Goal: Find specific page/section

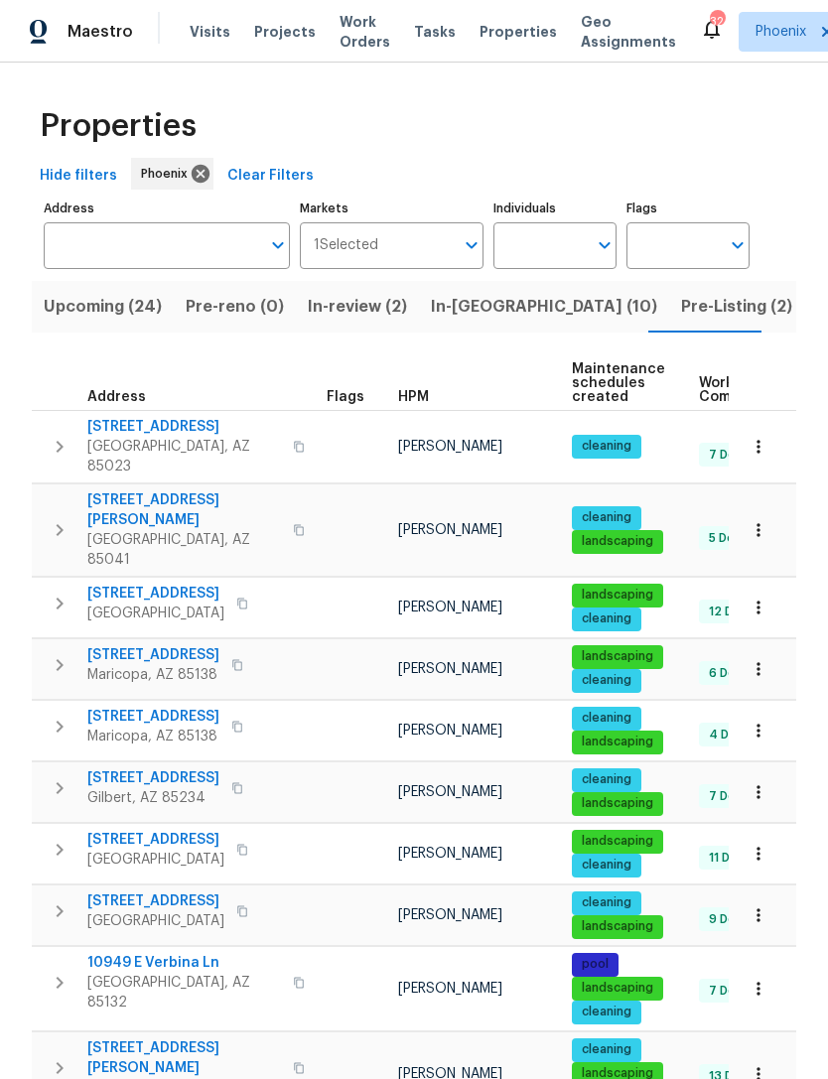
click at [540, 246] on input "Individuals" at bounding box center [539, 245] width 93 height 47
type input "Eric scott"
click at [549, 306] on input "checkbox" at bounding box center [530, 309] width 42 height 42
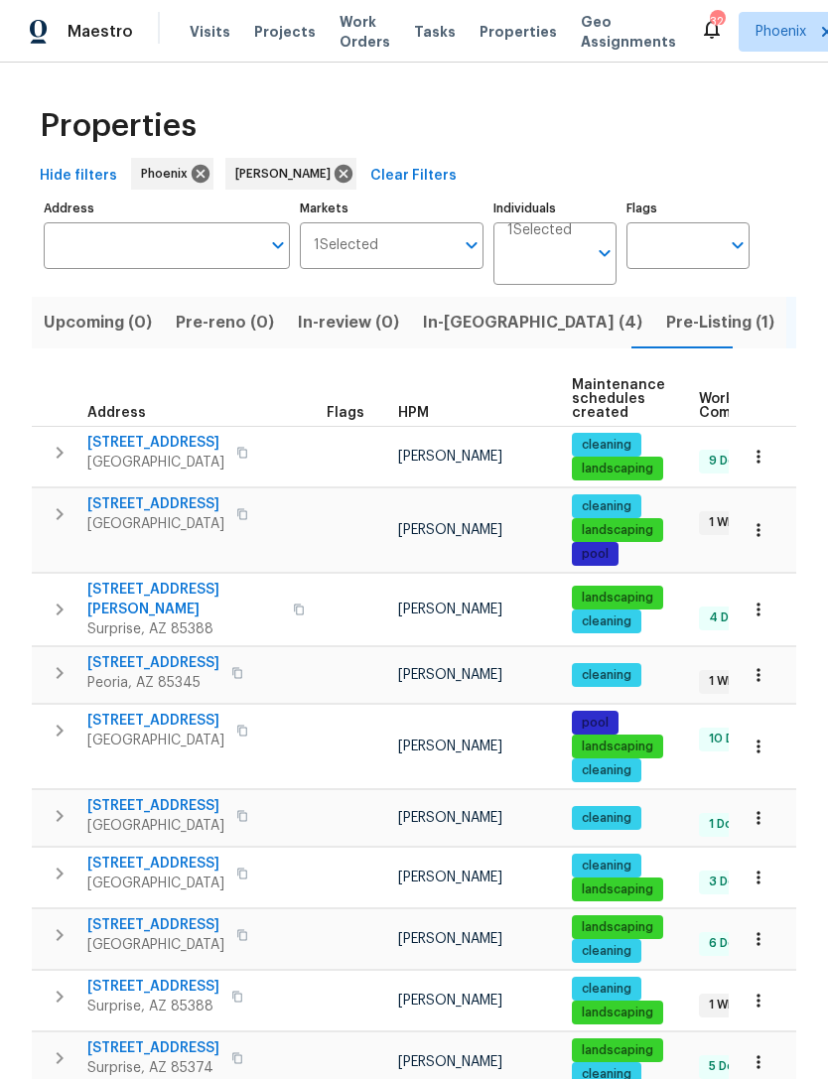
click at [467, 328] on span "In-reno (4)" at bounding box center [532, 323] width 219 height 28
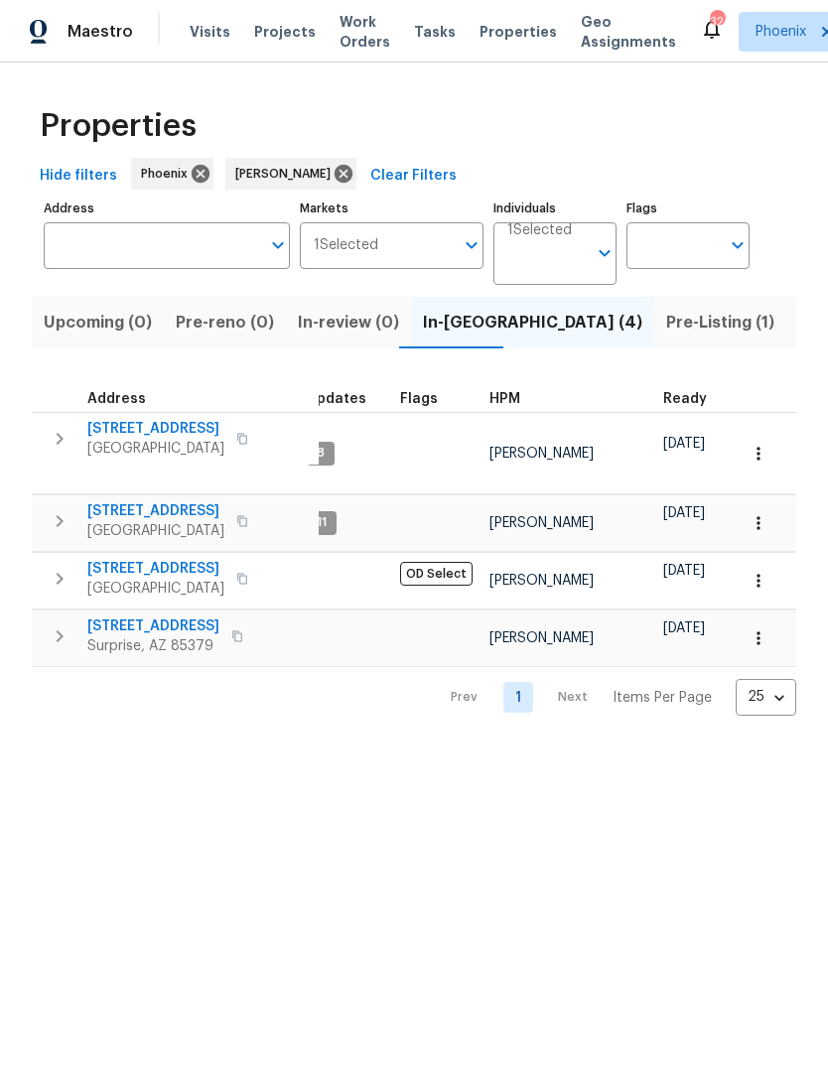
scroll to position [0, 9]
click at [144, 503] on span "10414 W Sun City Blvd" at bounding box center [155, 511] width 137 height 20
click at [207, 38] on span "Visits" at bounding box center [210, 32] width 41 height 20
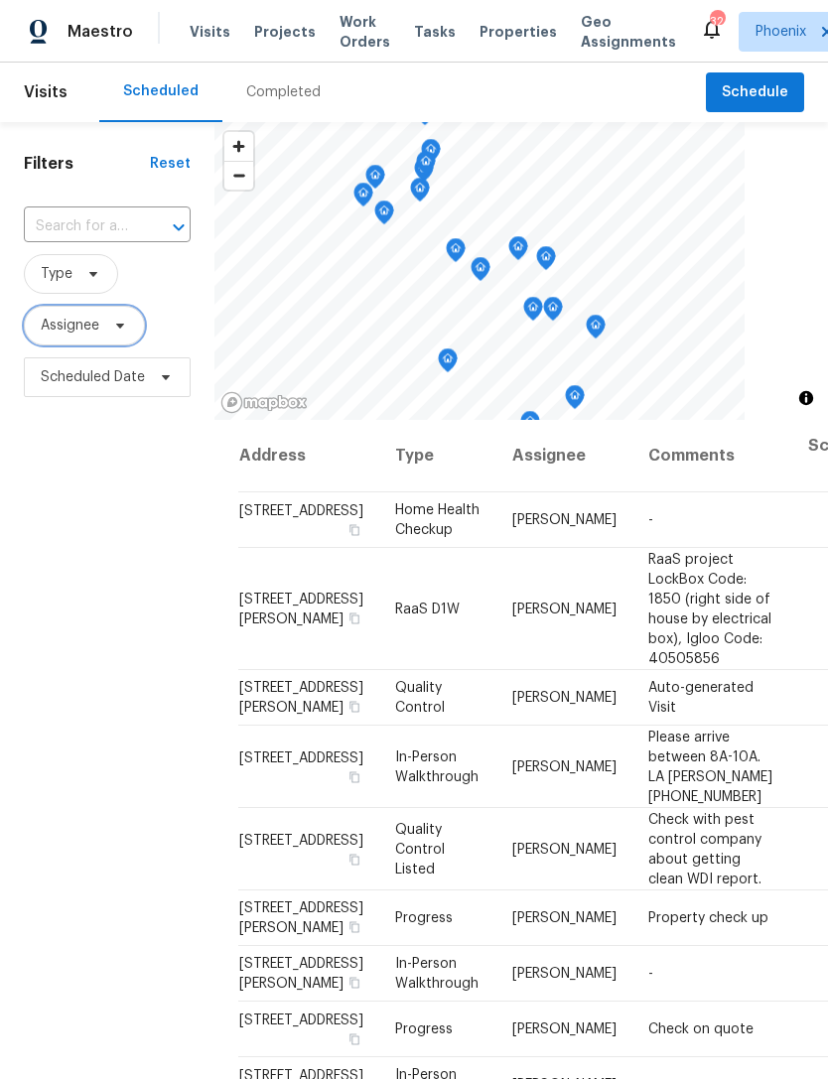
click at [59, 336] on span "Assignee" at bounding box center [70, 326] width 59 height 20
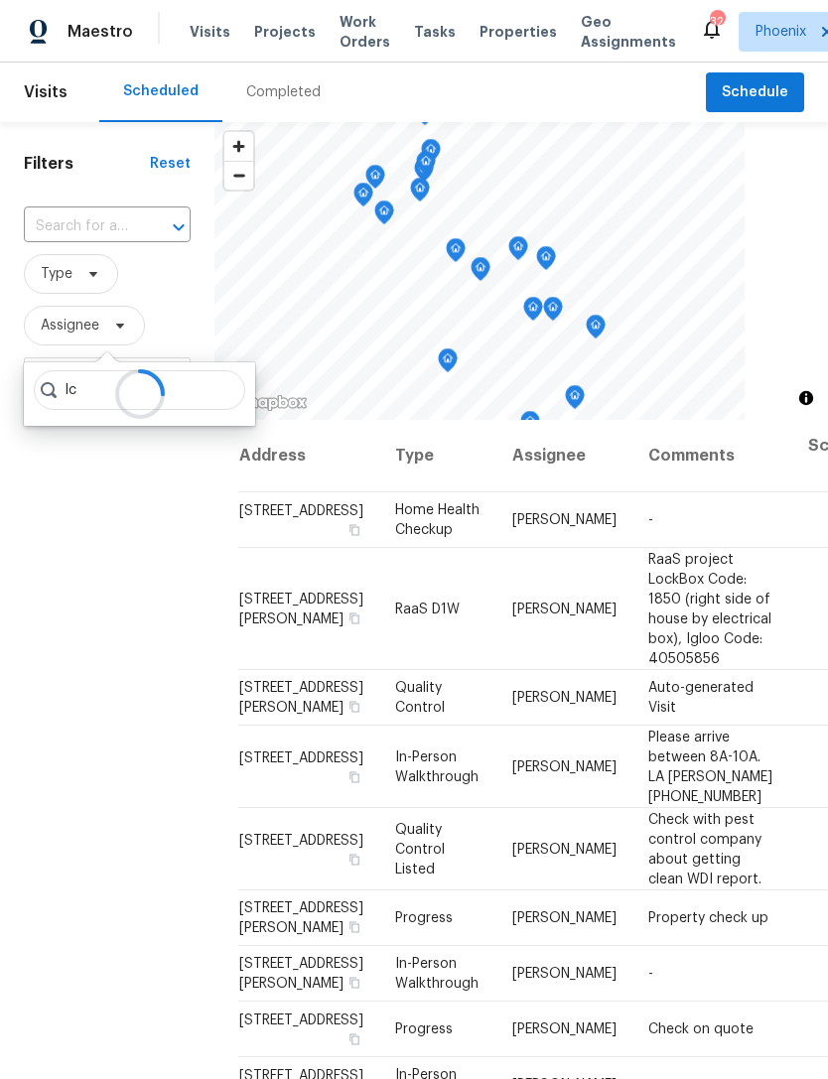
type input "I"
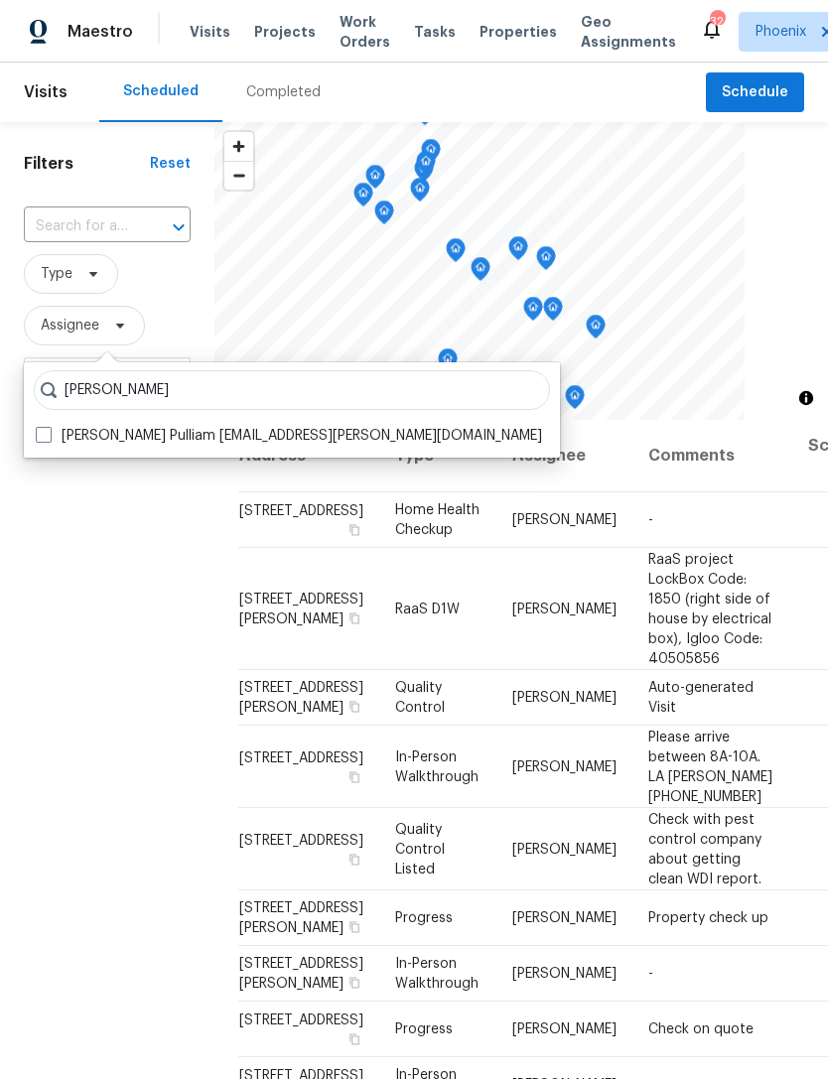
type input "Nick pull"
click at [137, 444] on label "Nick Pulliam nickolas.pulliam@opendoor.com" at bounding box center [289, 436] width 506 height 20
click at [49, 439] on input "Nick Pulliam nickolas.pulliam@opendoor.com" at bounding box center [42, 432] width 13 height 13
checkbox input "true"
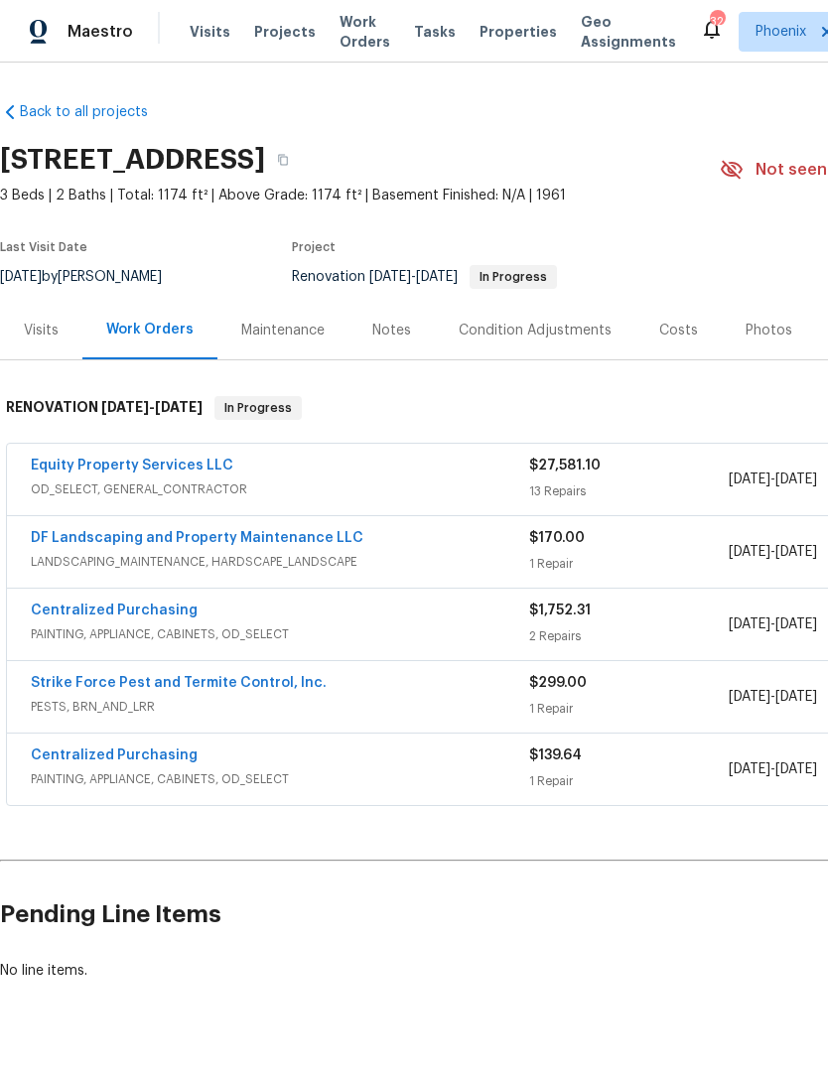
click at [81, 461] on link "Equity Property Services LLC" at bounding box center [132, 466] width 203 height 14
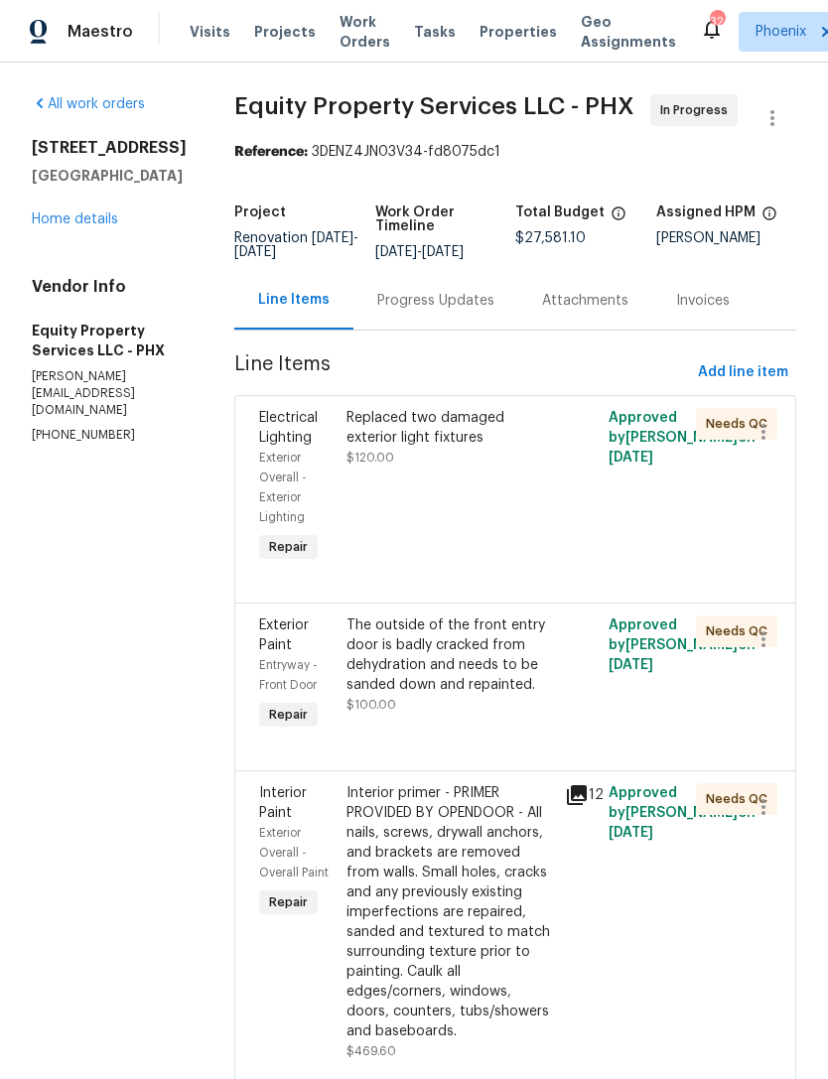
click at [67, 226] on link "Home details" at bounding box center [75, 219] width 86 height 14
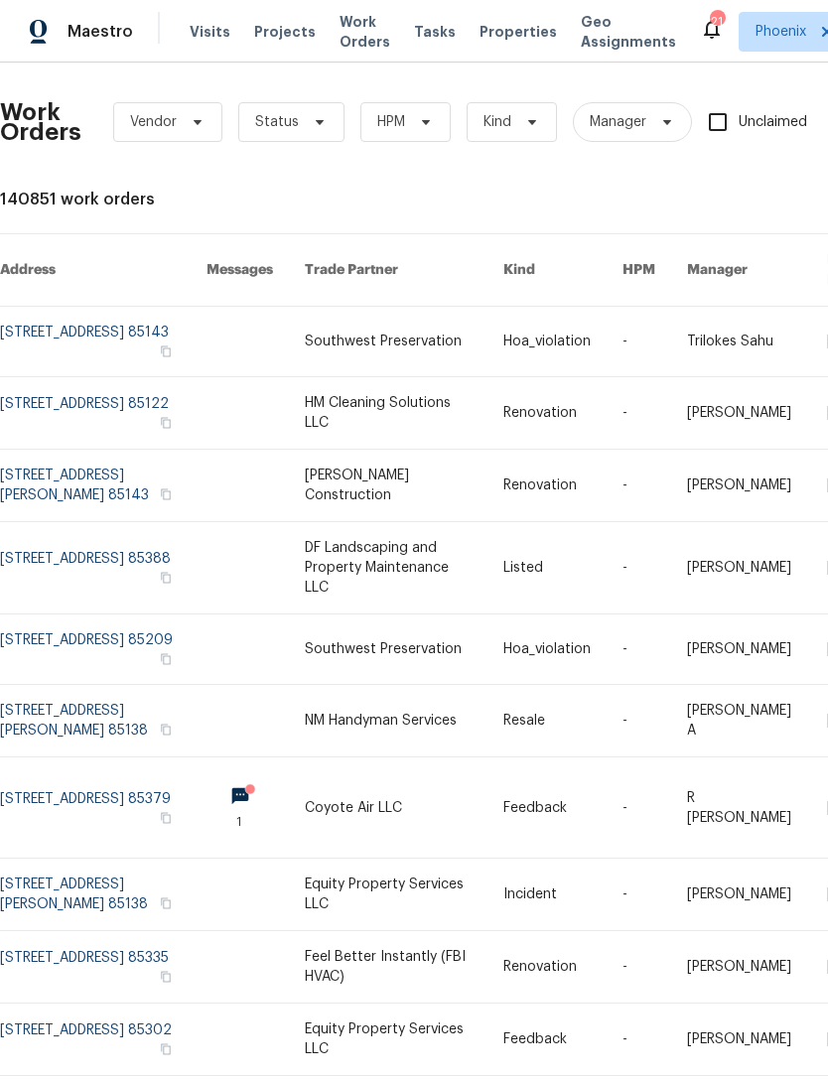
click at [353, 35] on span "Work Orders" at bounding box center [365, 32] width 51 height 40
click at [423, 130] on span "HPM" at bounding box center [405, 122] width 90 height 40
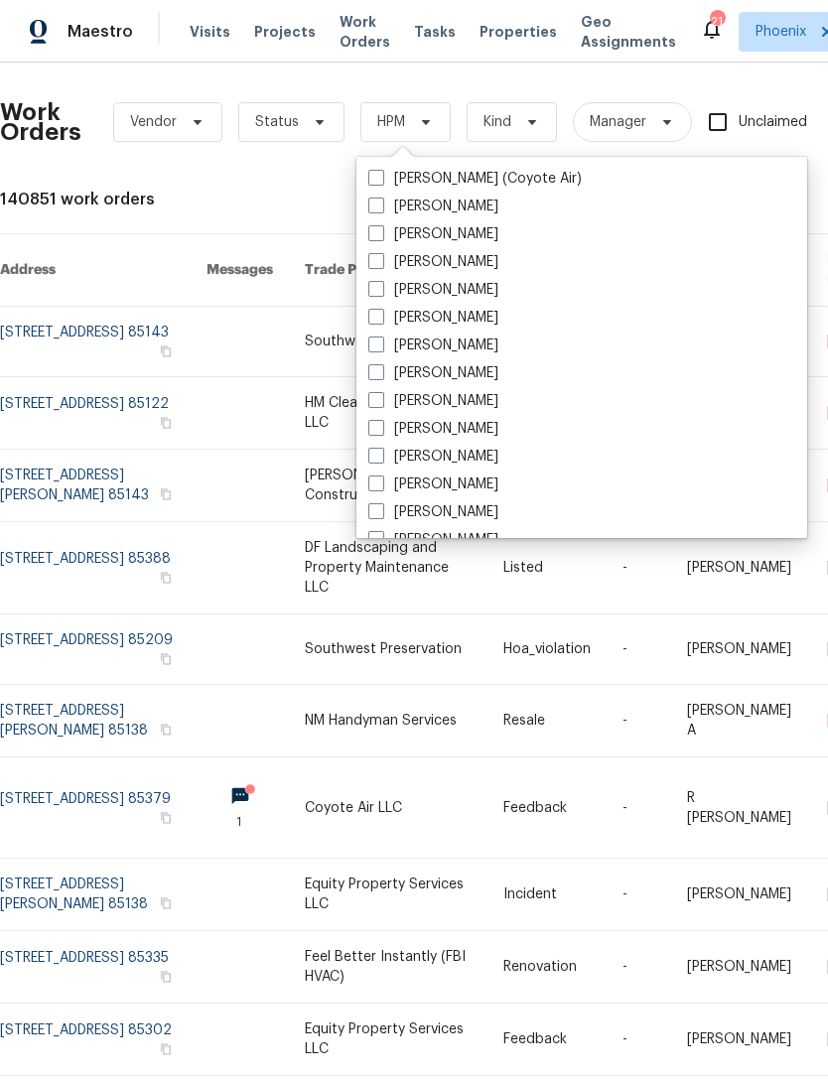
click at [469, 455] on label "[PERSON_NAME]" at bounding box center [433, 457] width 130 height 20
click at [381, 455] on input "[PERSON_NAME]" at bounding box center [374, 453] width 13 height 13
checkbox input "true"
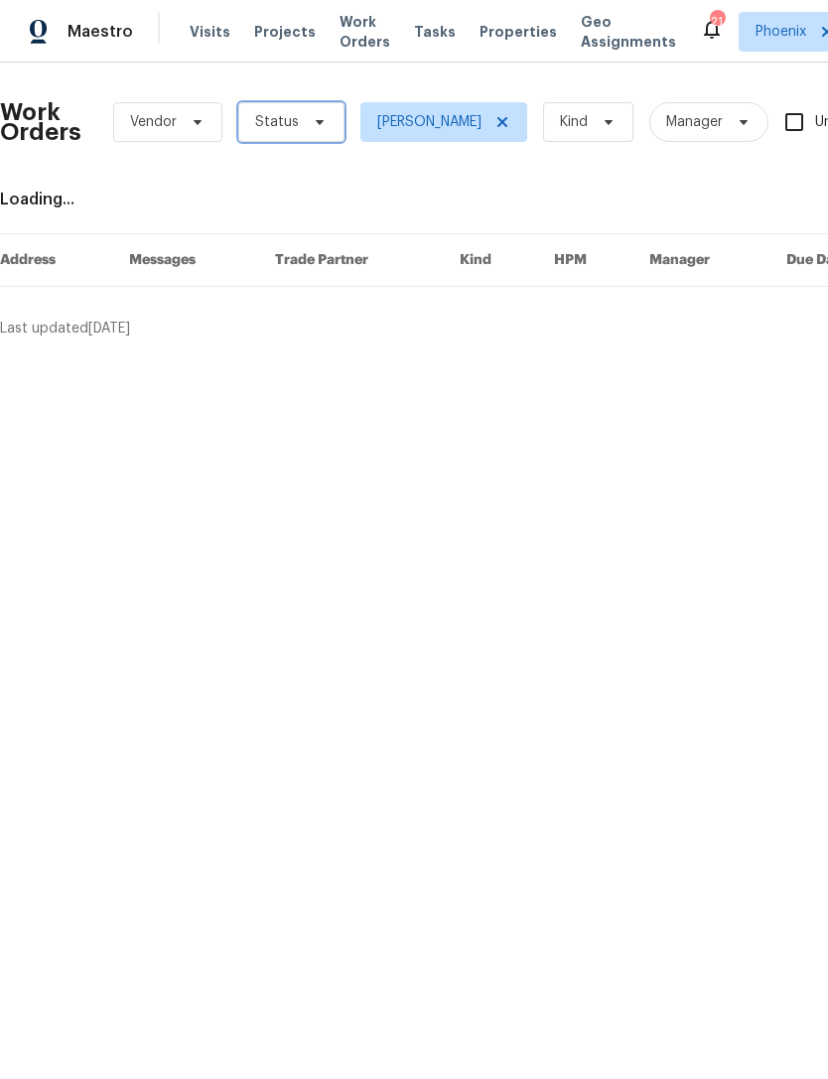
click at [312, 123] on icon at bounding box center [320, 122] width 16 height 16
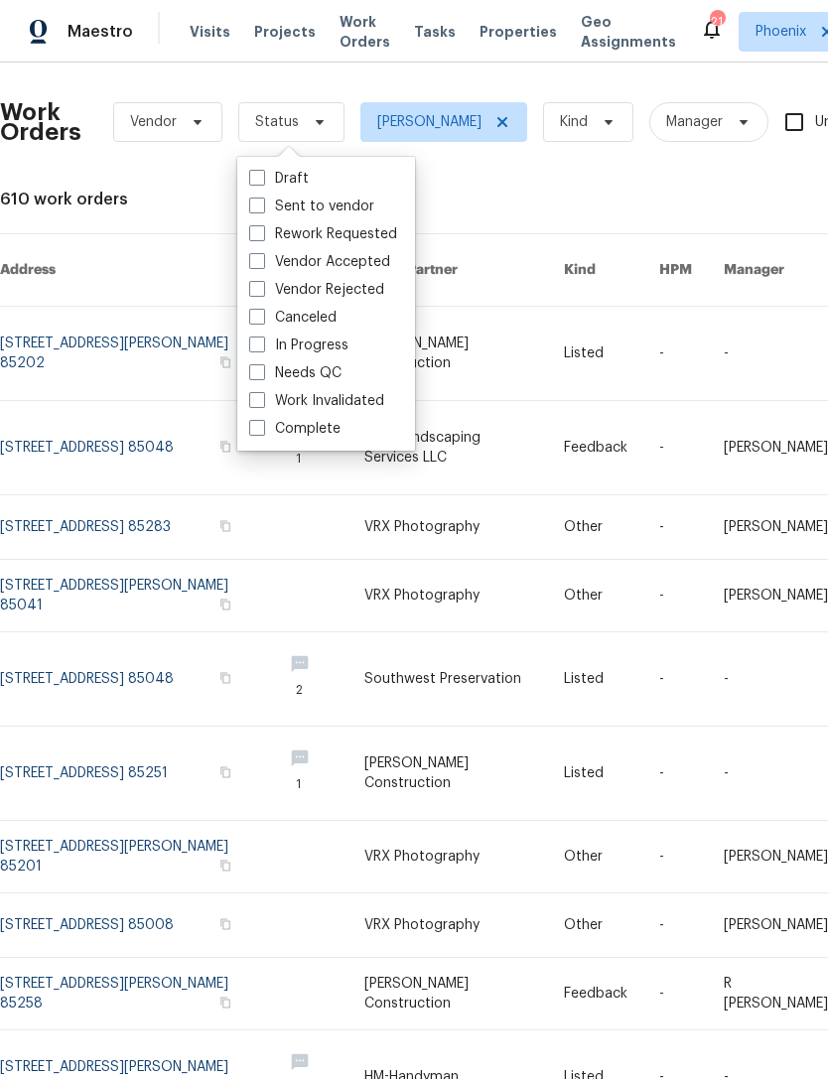
click at [327, 380] on label "Needs QC" at bounding box center [295, 373] width 92 height 20
click at [262, 376] on input "Needs QC" at bounding box center [255, 369] width 13 height 13
checkbox input "true"
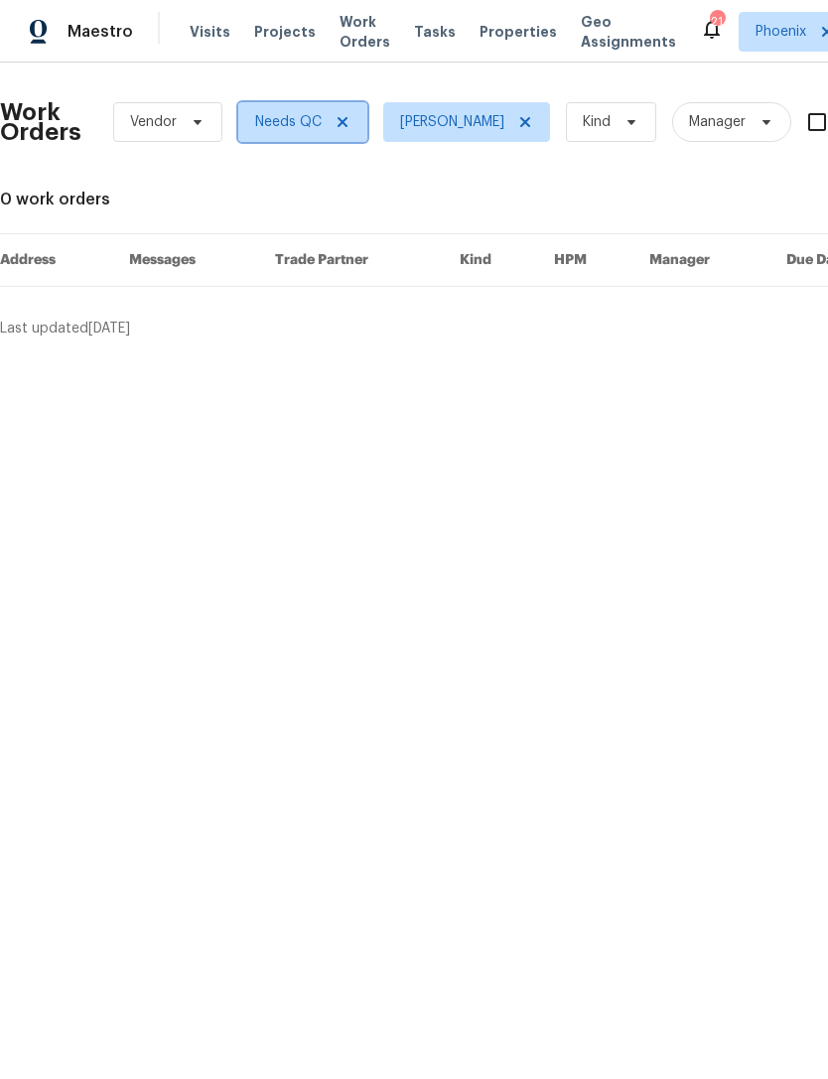
click at [336, 118] on icon at bounding box center [343, 122] width 16 height 16
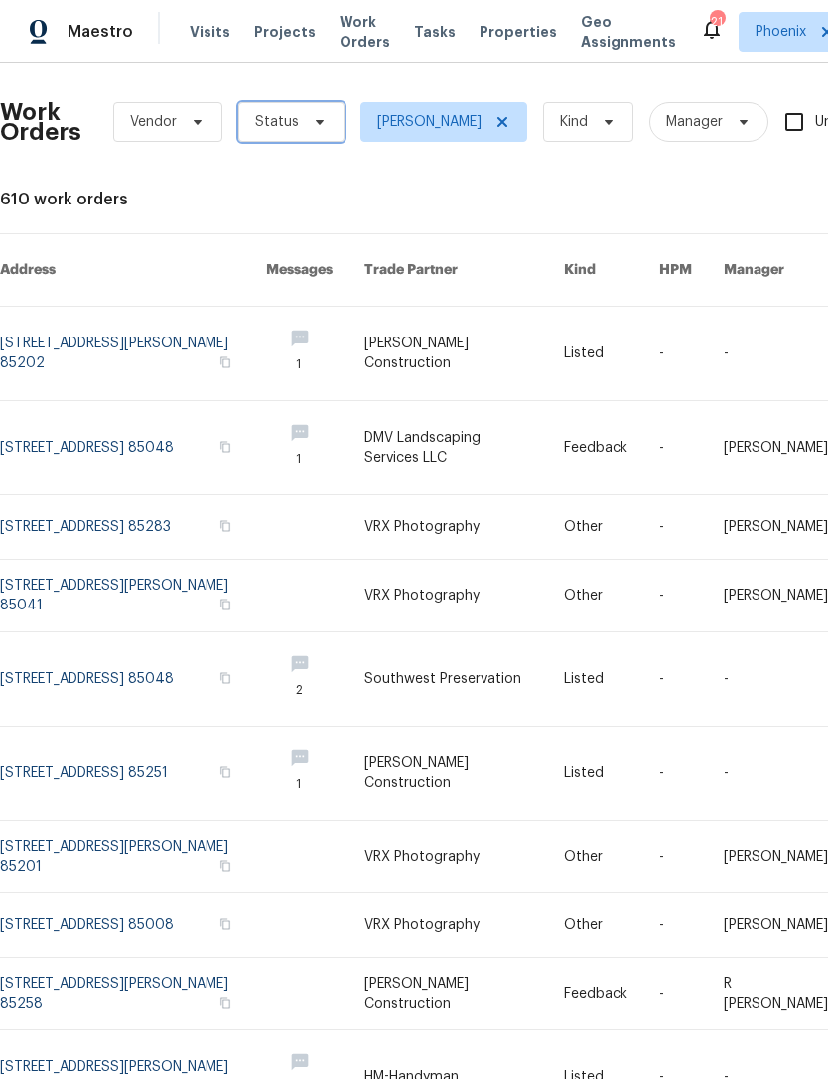
click at [281, 133] on span "Status" at bounding box center [291, 122] width 106 height 40
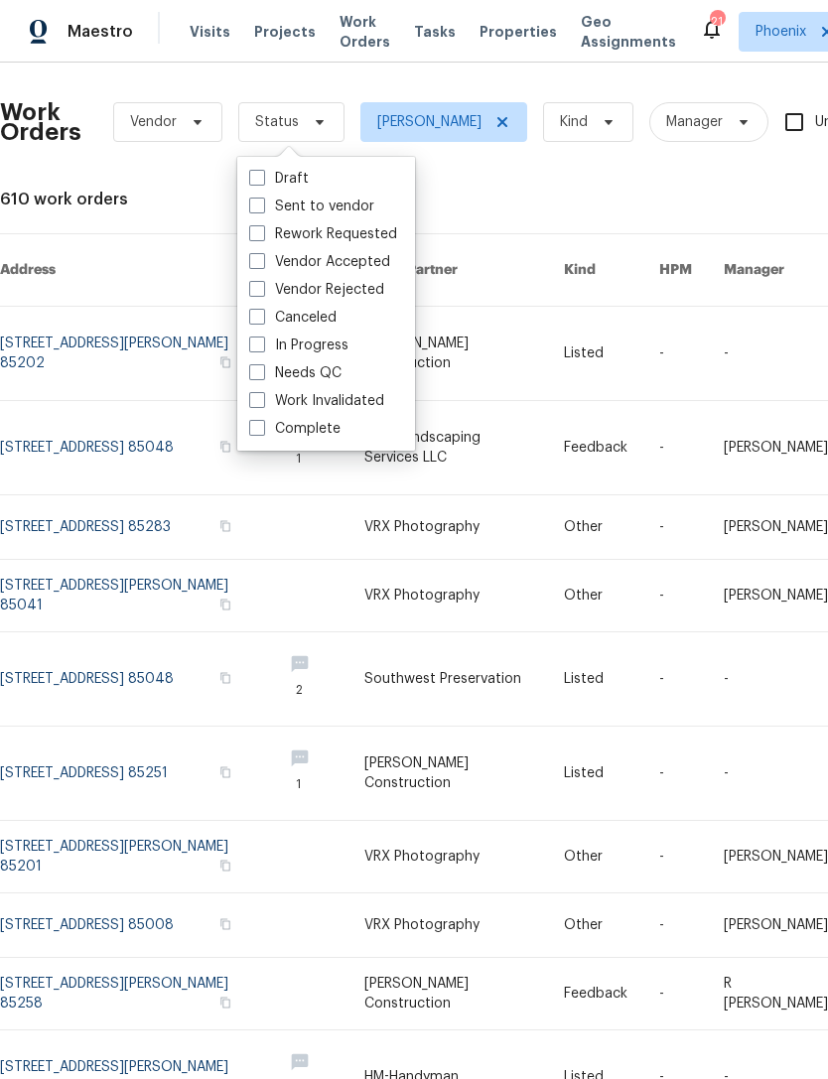
click at [325, 348] on label "In Progress" at bounding box center [298, 346] width 99 height 20
click at [262, 348] on input "In Progress" at bounding box center [255, 342] width 13 height 13
checkbox input "true"
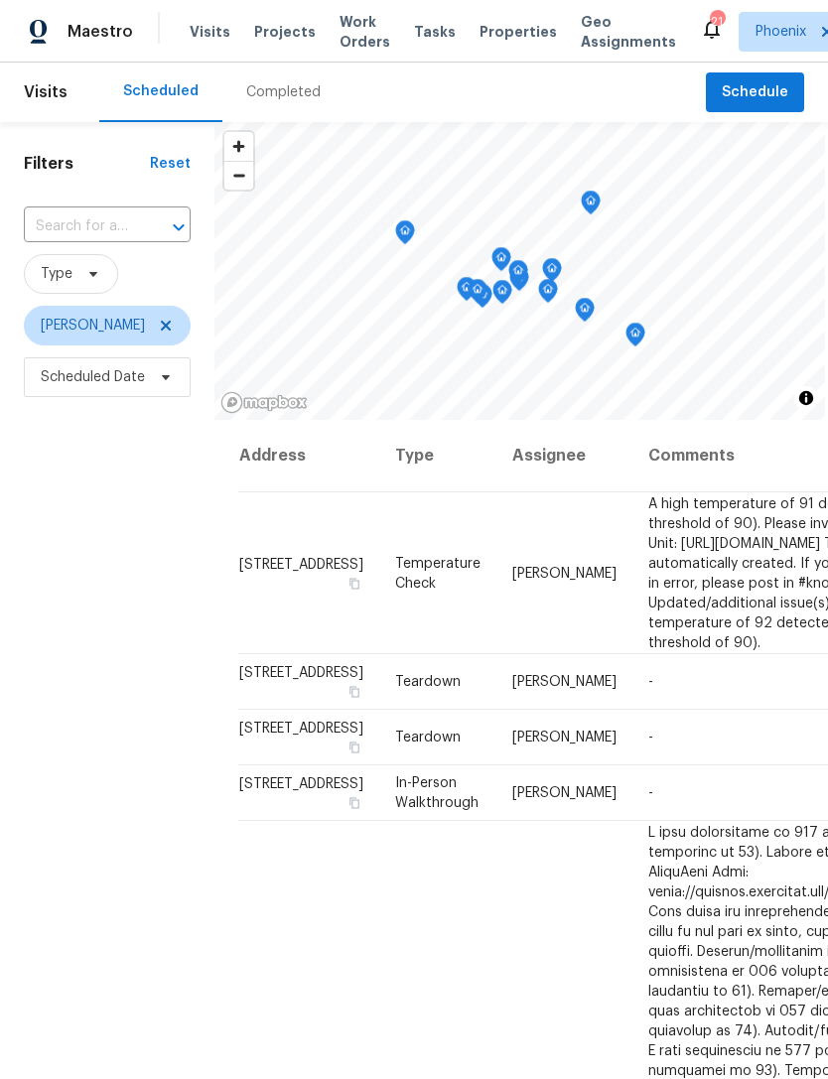
scroll to position [135, 157]
